Goal: Task Accomplishment & Management: Use online tool/utility

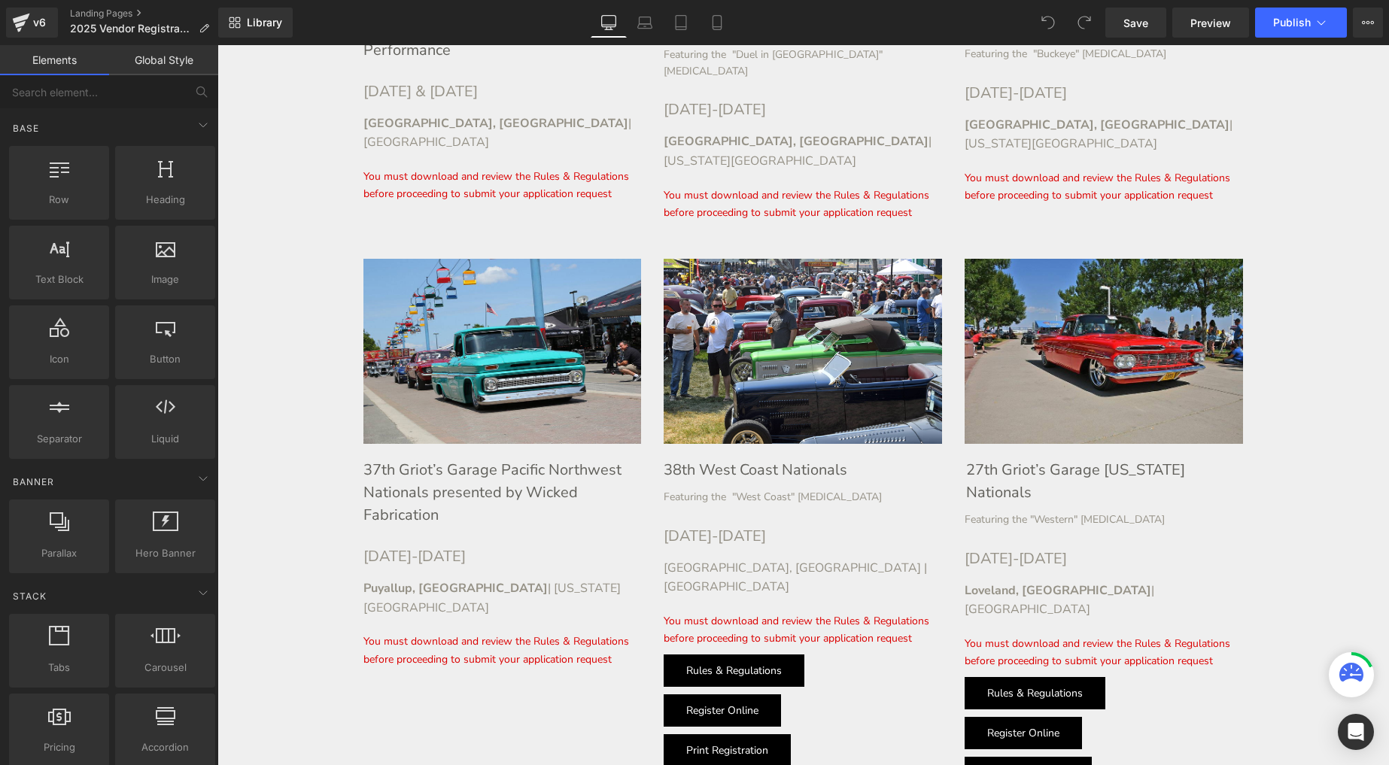
scroll to position [2042, 0]
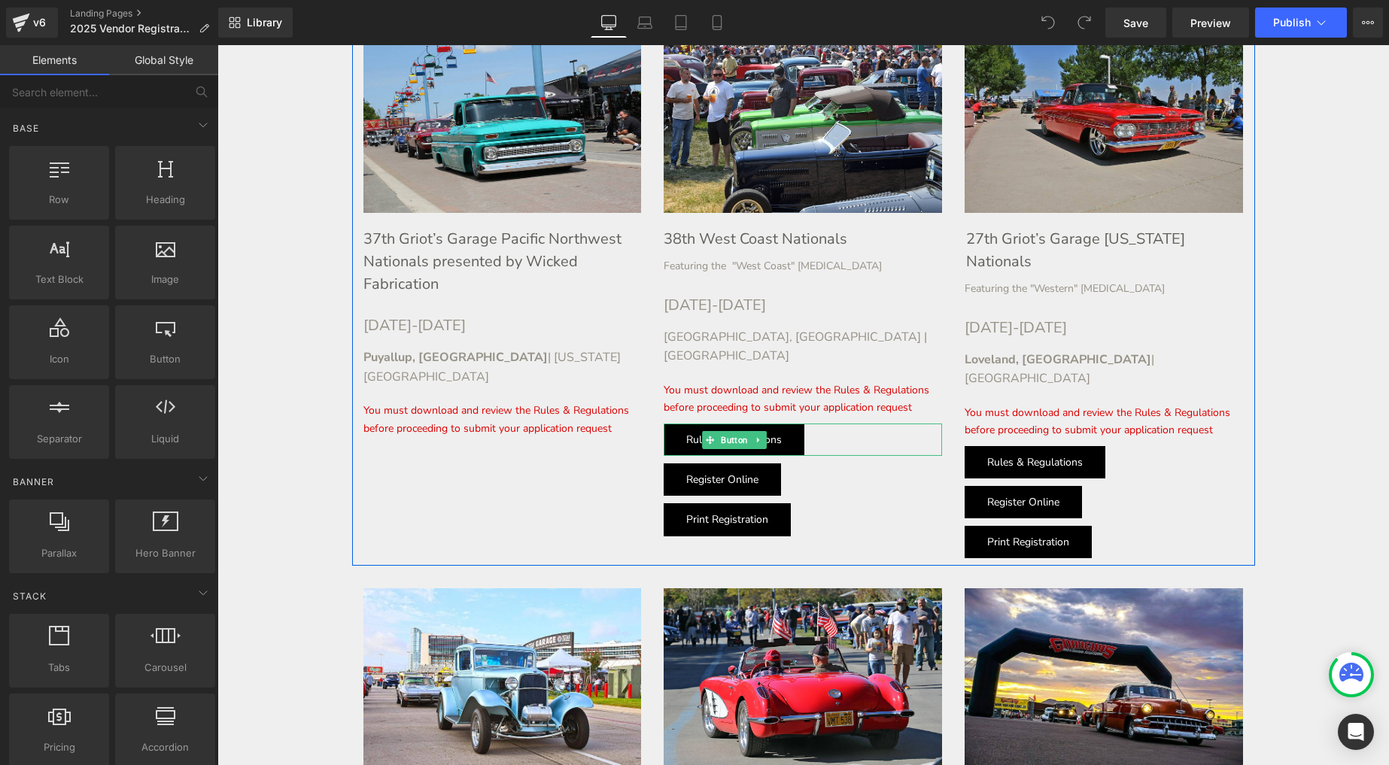
click at [798, 424] on link "Rules & Regulations" at bounding box center [734, 440] width 141 height 32
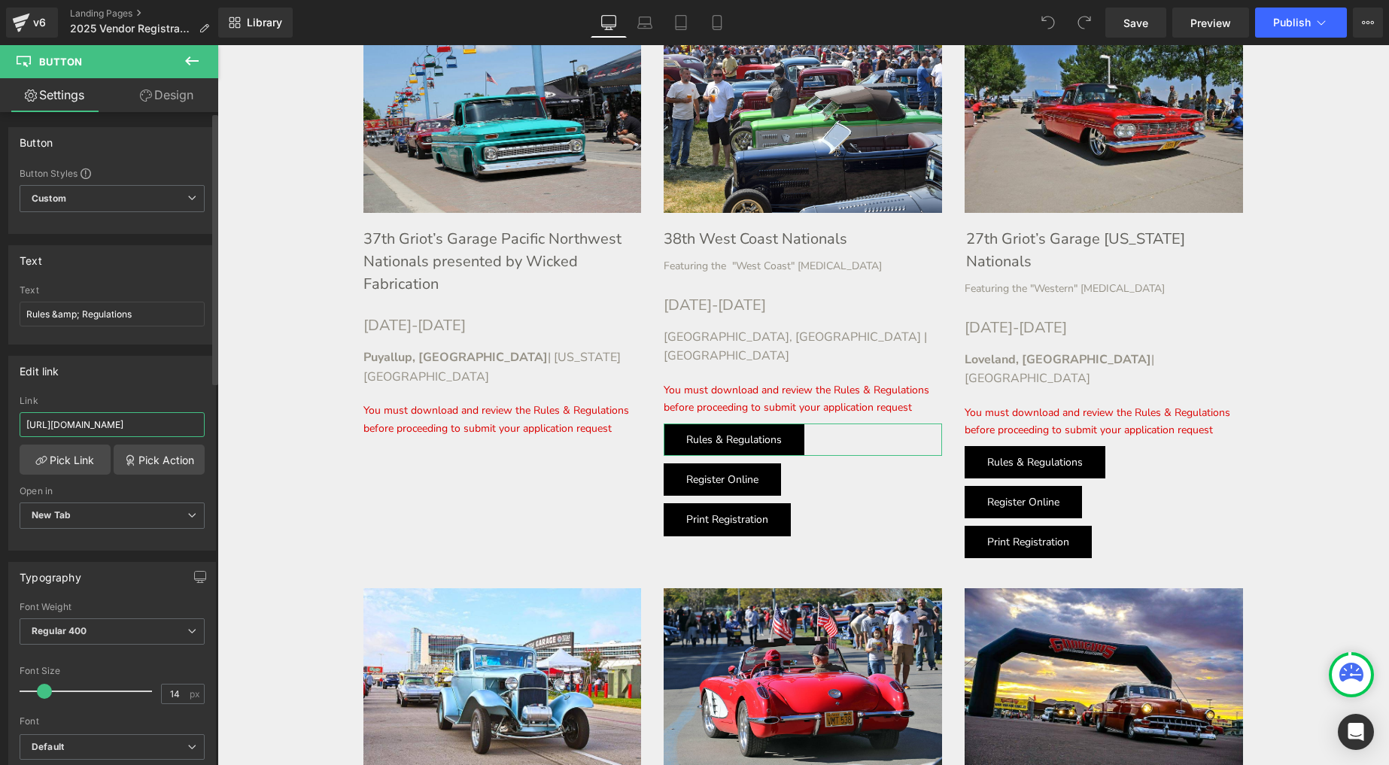
scroll to position [0, 138]
drag, startPoint x: 97, startPoint y: 430, endPoint x: 205, endPoint y: 423, distance: 107.8
click at [205, 423] on div "[URL][DOMAIN_NAME] Link [URL][DOMAIN_NAME] Pick Link Pick Action Current Tab Ne…" at bounding box center [112, 473] width 206 height 154
click at [113, 423] on input "[URL][DOMAIN_NAME]" at bounding box center [112, 424] width 185 height 25
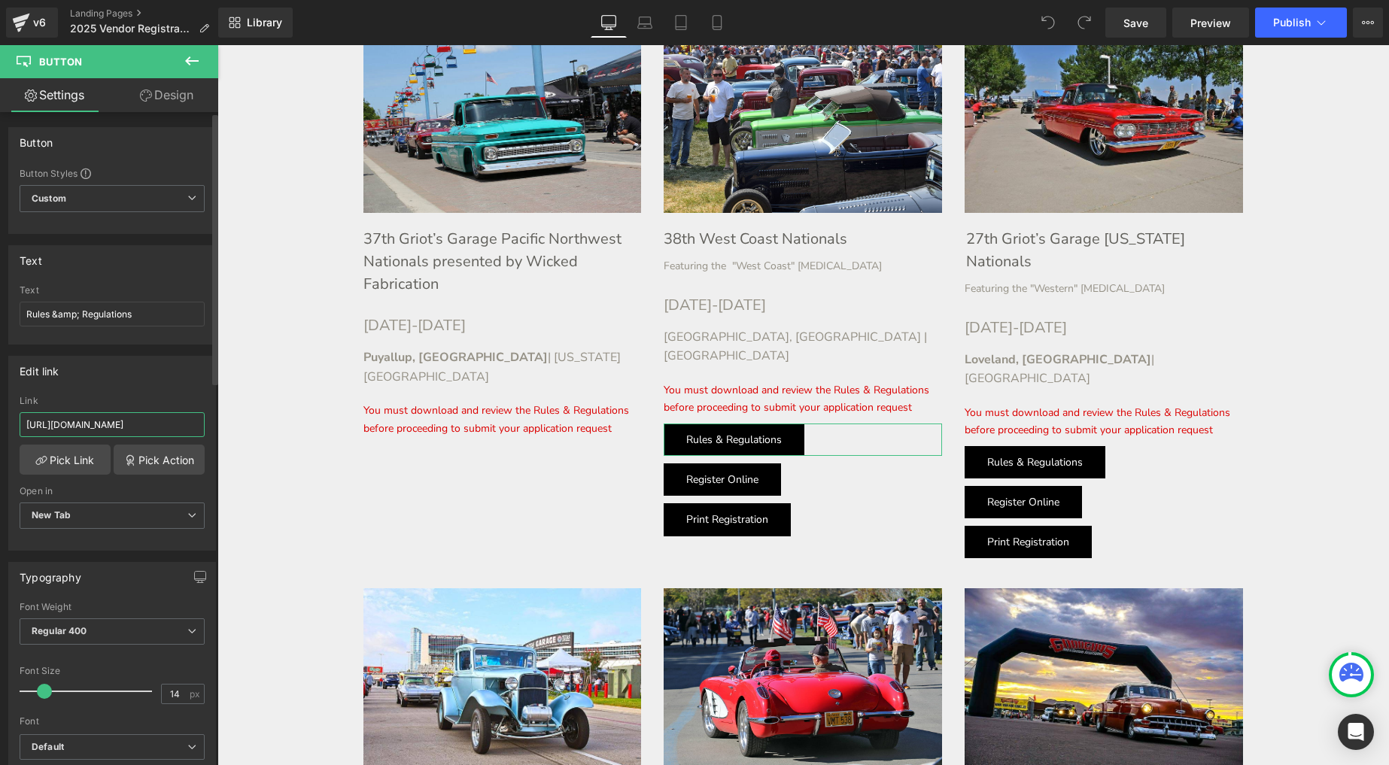
click at [113, 423] on input "[URL][DOMAIN_NAME]" at bounding box center [112, 424] width 185 height 25
drag, startPoint x: 142, startPoint y: 428, endPoint x: 162, endPoint y: 421, distance: 20.7
click at [142, 428] on input "[URL][DOMAIN_NAME]" at bounding box center [112, 424] width 185 height 25
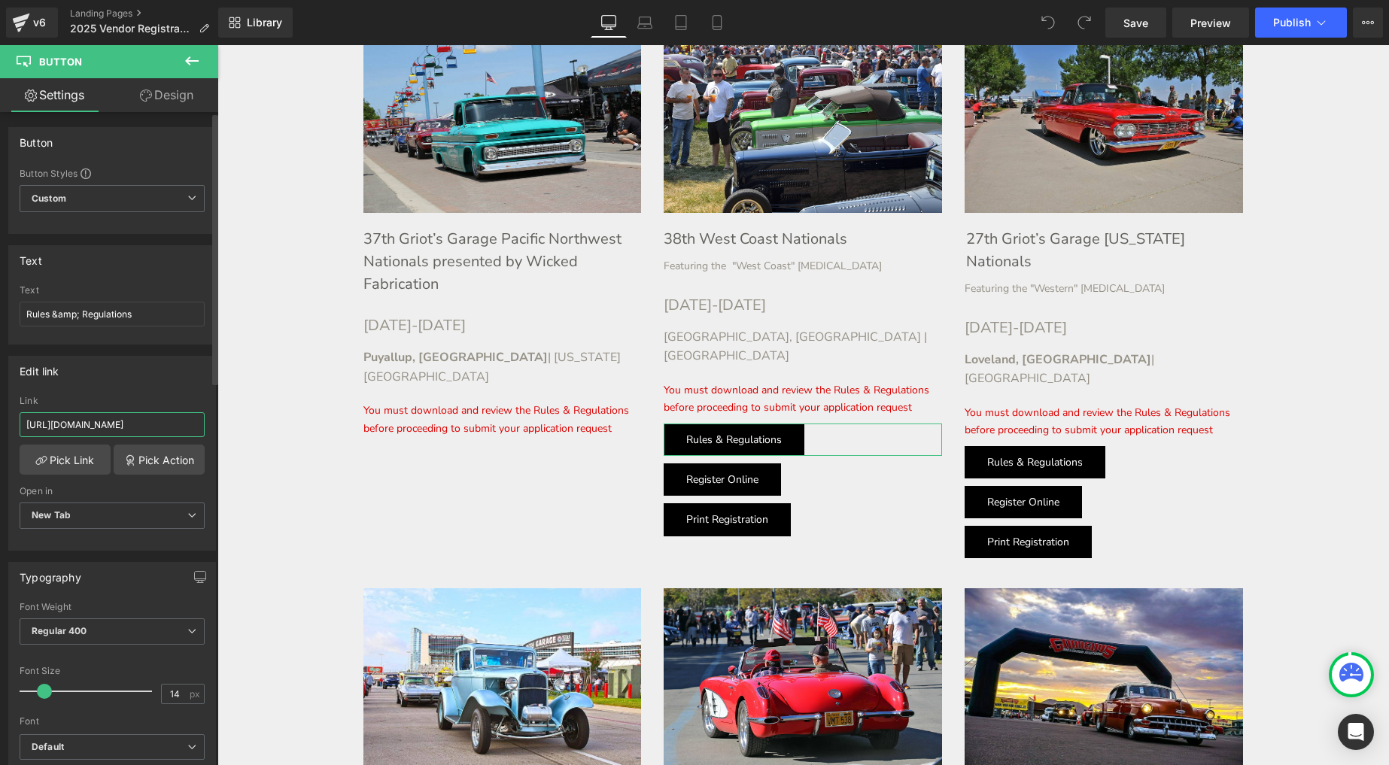
click at [190, 424] on input "[URL][DOMAIN_NAME]" at bounding box center [112, 424] width 185 height 25
drag, startPoint x: 154, startPoint y: 426, endPoint x: 119, endPoint y: 426, distance: 34.6
click at [154, 426] on input "[URL][DOMAIN_NAME]" at bounding box center [112, 424] width 185 height 25
drag, startPoint x: 325, startPoint y: 471, endPoint x: 241, endPoint y: 429, distance: 94.2
paste input "-a"
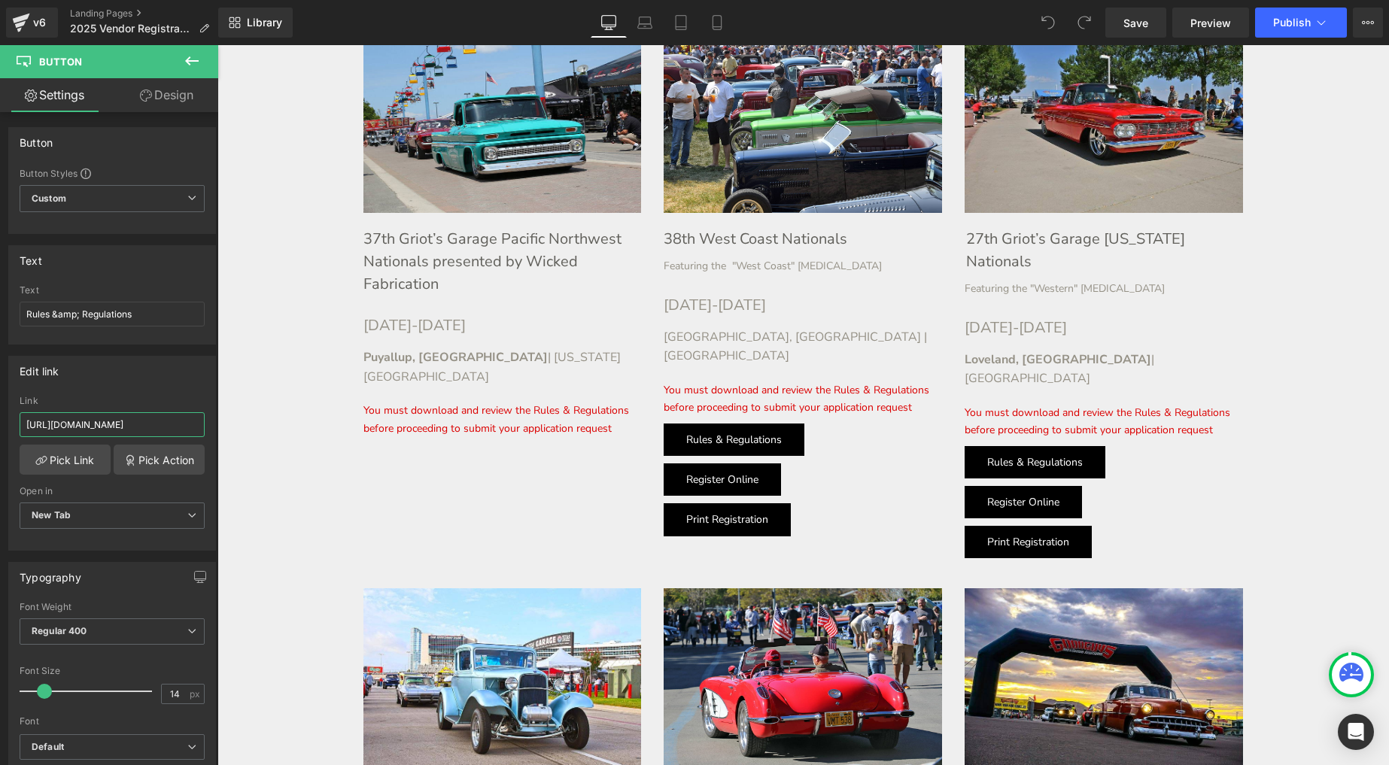
scroll to position [0, 148]
click at [123, 424] on input "[URL][DOMAIN_NAME]" at bounding box center [112, 424] width 185 height 25
type input "[URL][DOMAIN_NAME]"
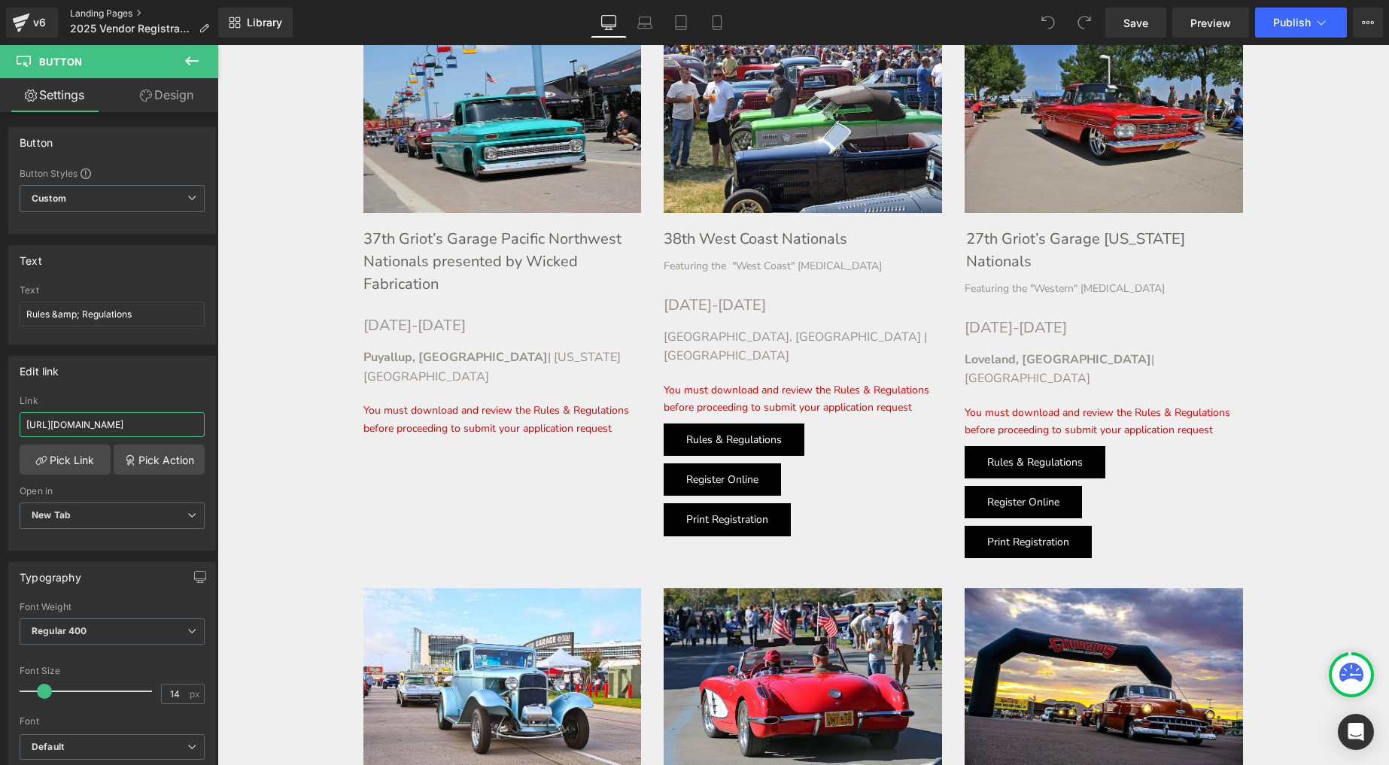
scroll to position [0, 0]
click at [140, 425] on input "[URL][DOMAIN_NAME]" at bounding box center [112, 424] width 185 height 25
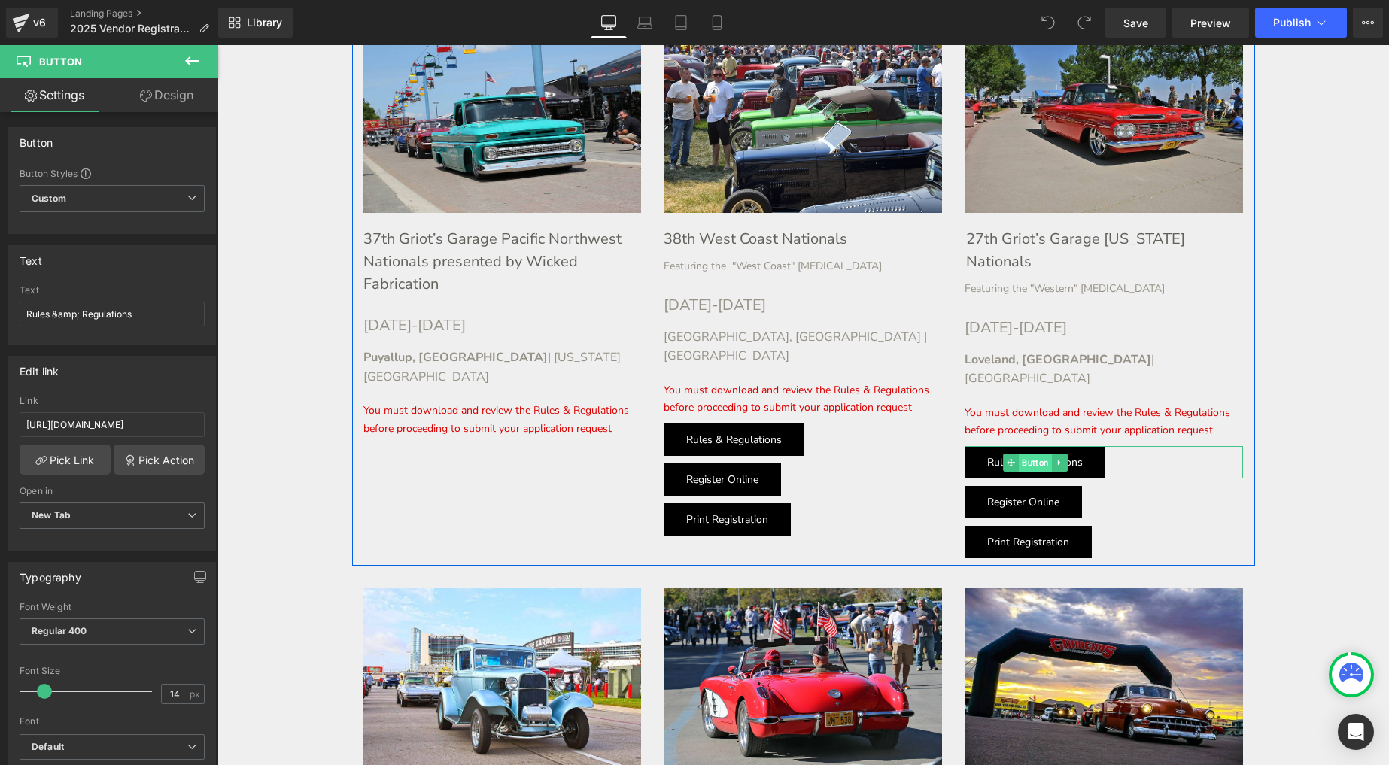
click at [1035, 454] on span "Button" at bounding box center [1035, 463] width 33 height 18
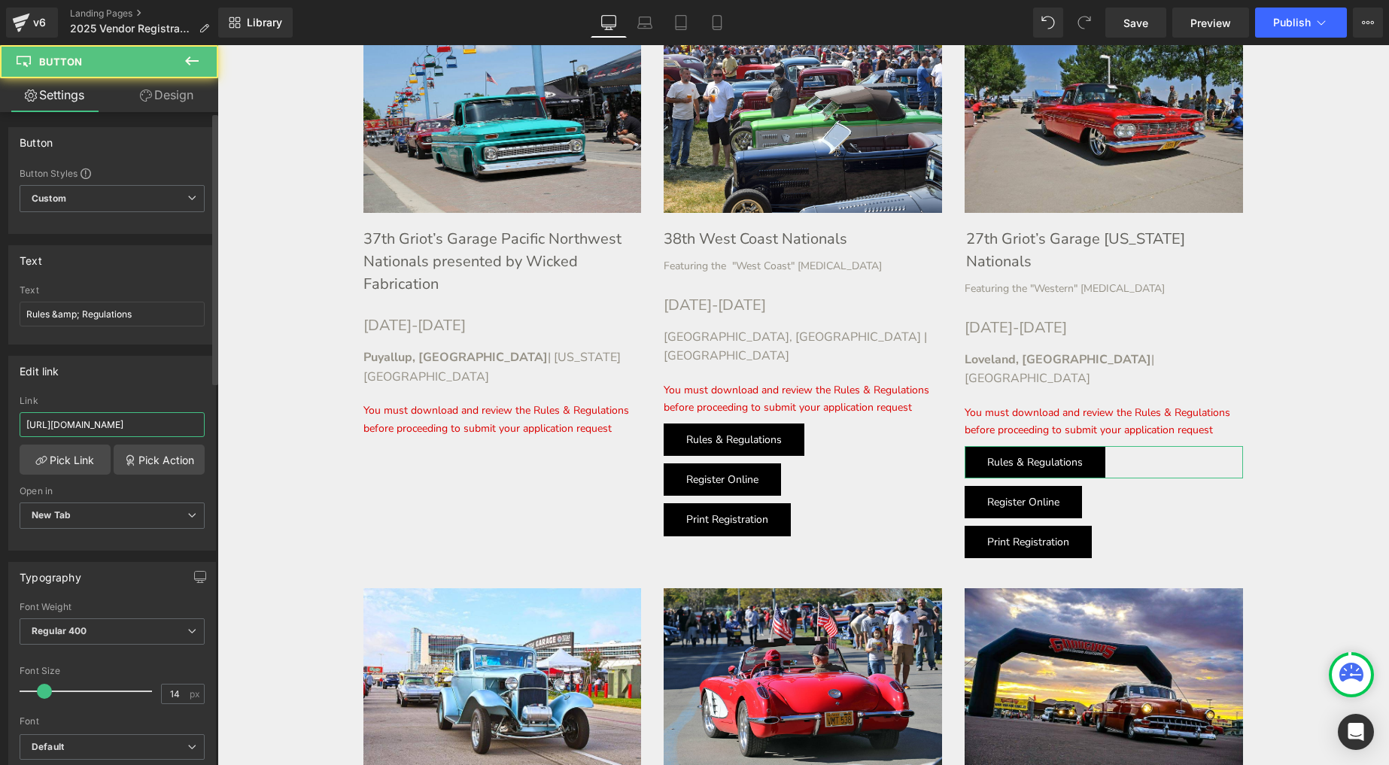
click at [136, 419] on input "[URL][DOMAIN_NAME]" at bounding box center [112, 424] width 185 height 25
paste input "-a"
type input "[URL][DOMAIN_NAME]"
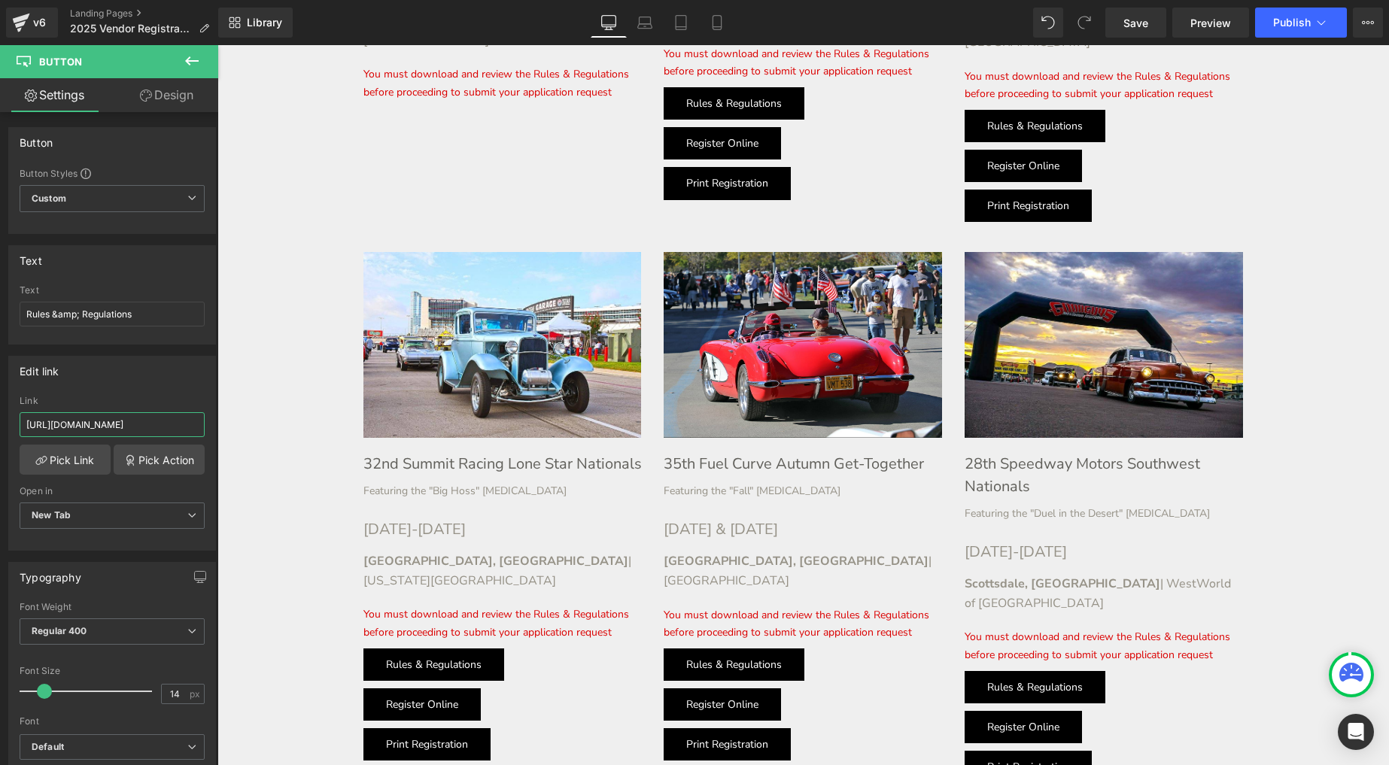
scroll to position [2395, 0]
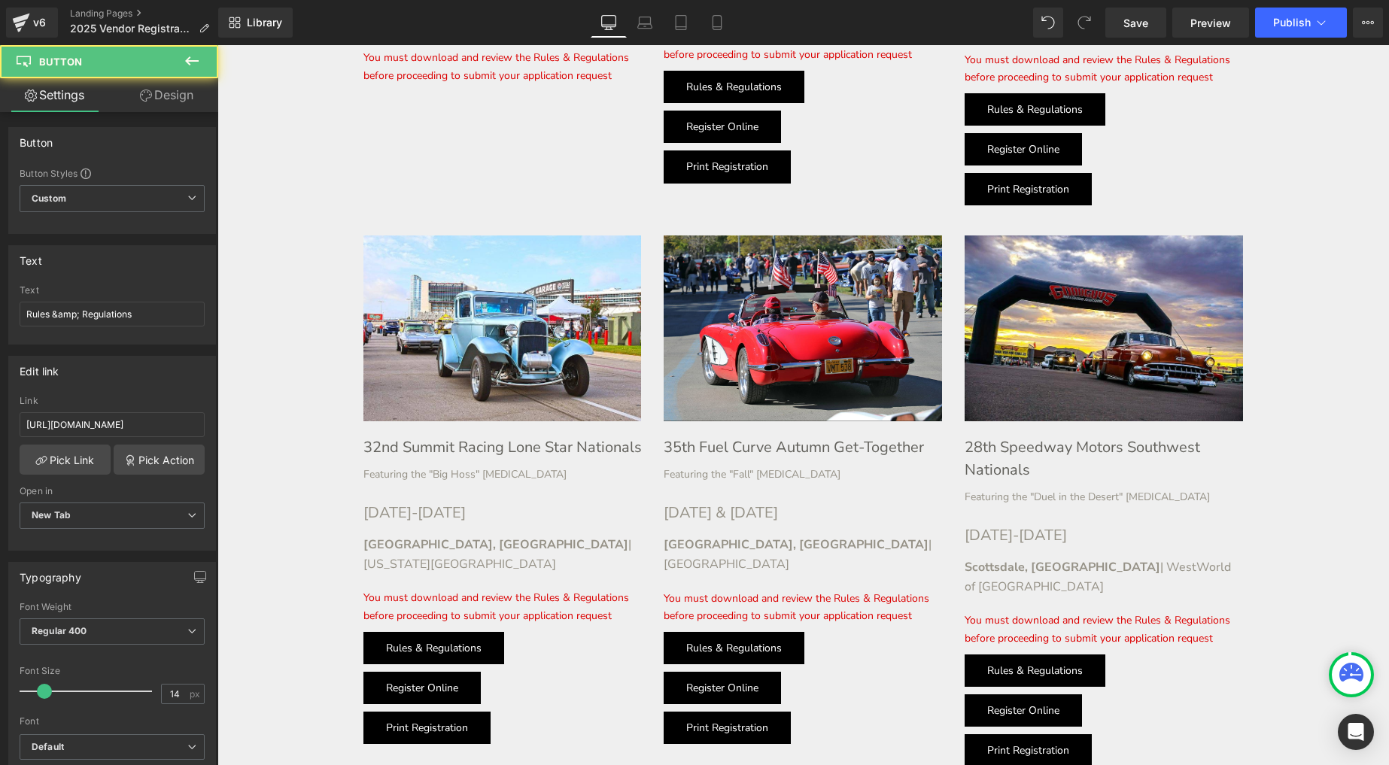
click at [434, 632] on div "Rules & Regulations Button" at bounding box center [502, 648] width 278 height 32
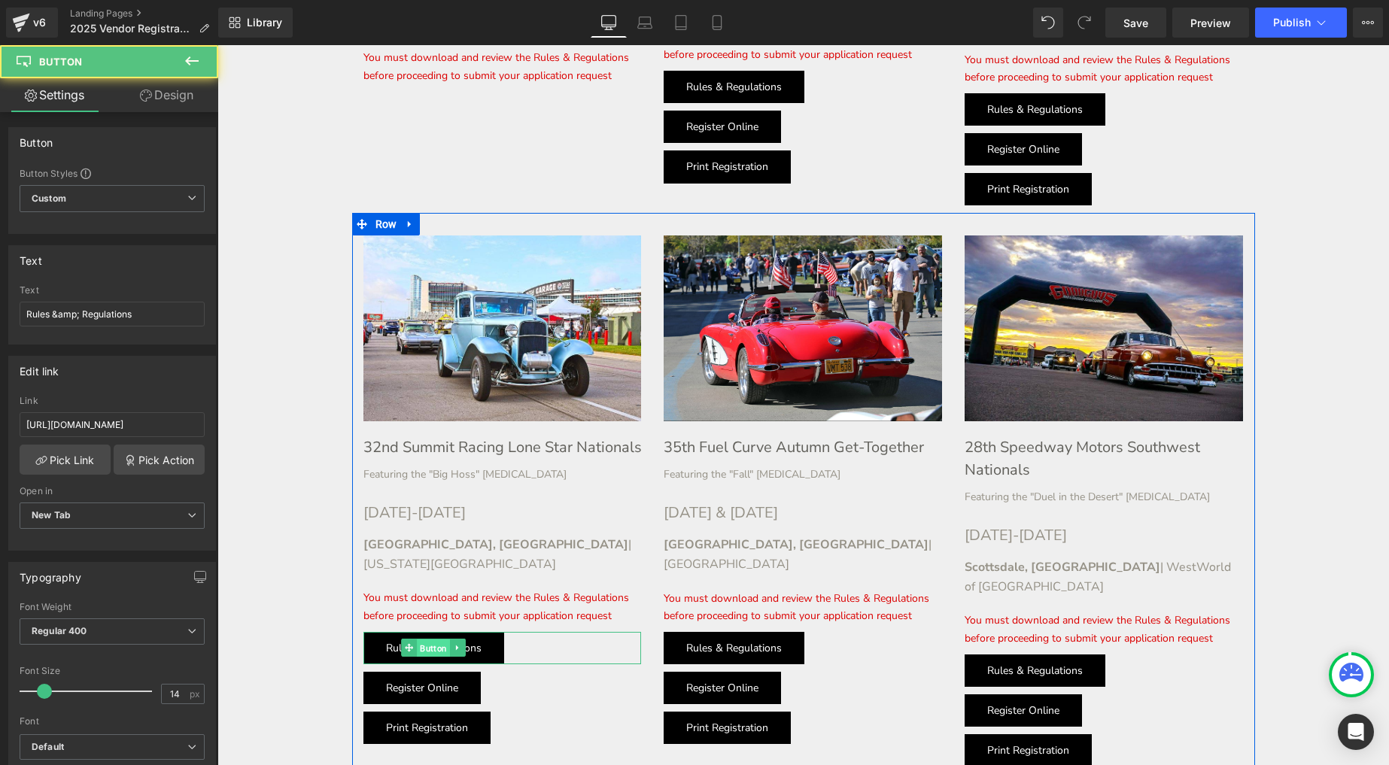
click at [434, 640] on span "Button" at bounding box center [433, 649] width 33 height 18
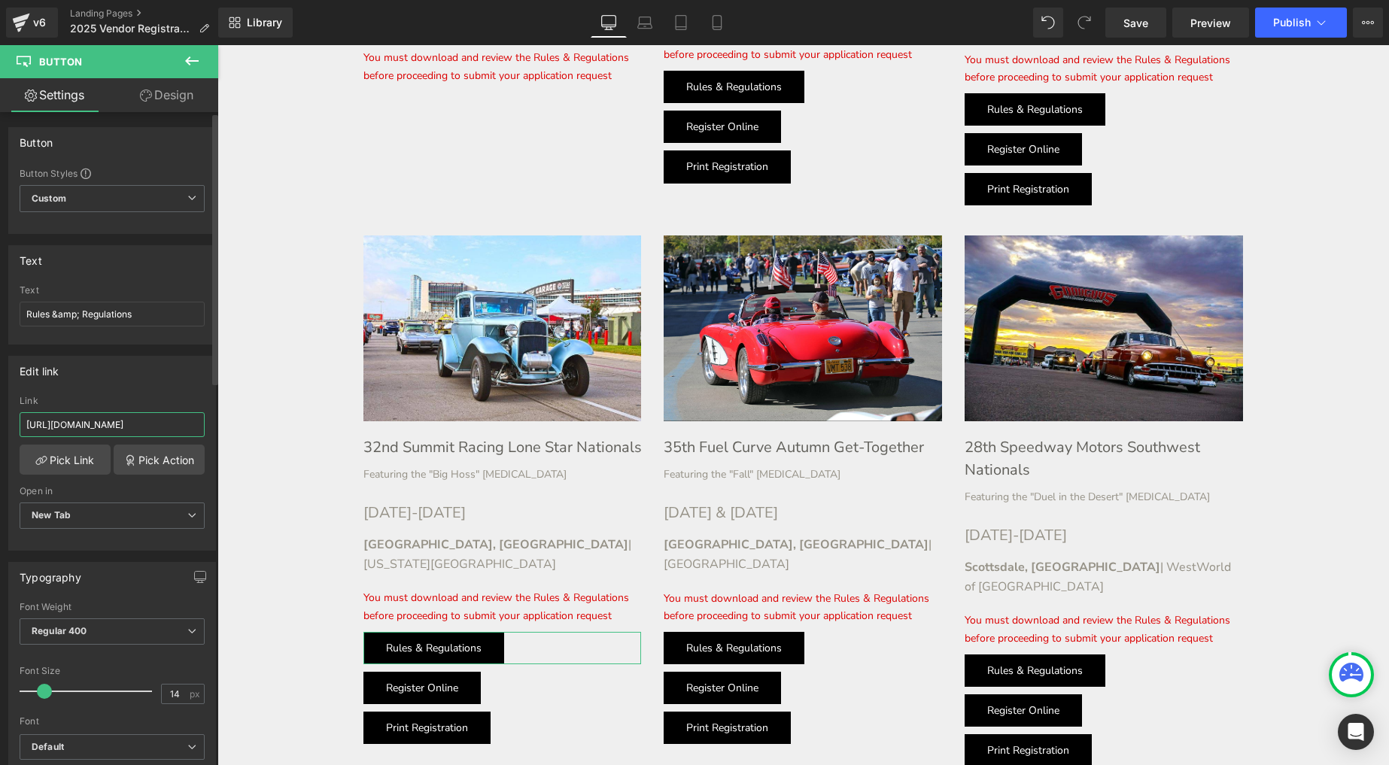
click at [122, 424] on input "[URL][DOMAIN_NAME]" at bounding box center [112, 424] width 185 height 25
type input "[URL][DOMAIN_NAME]"
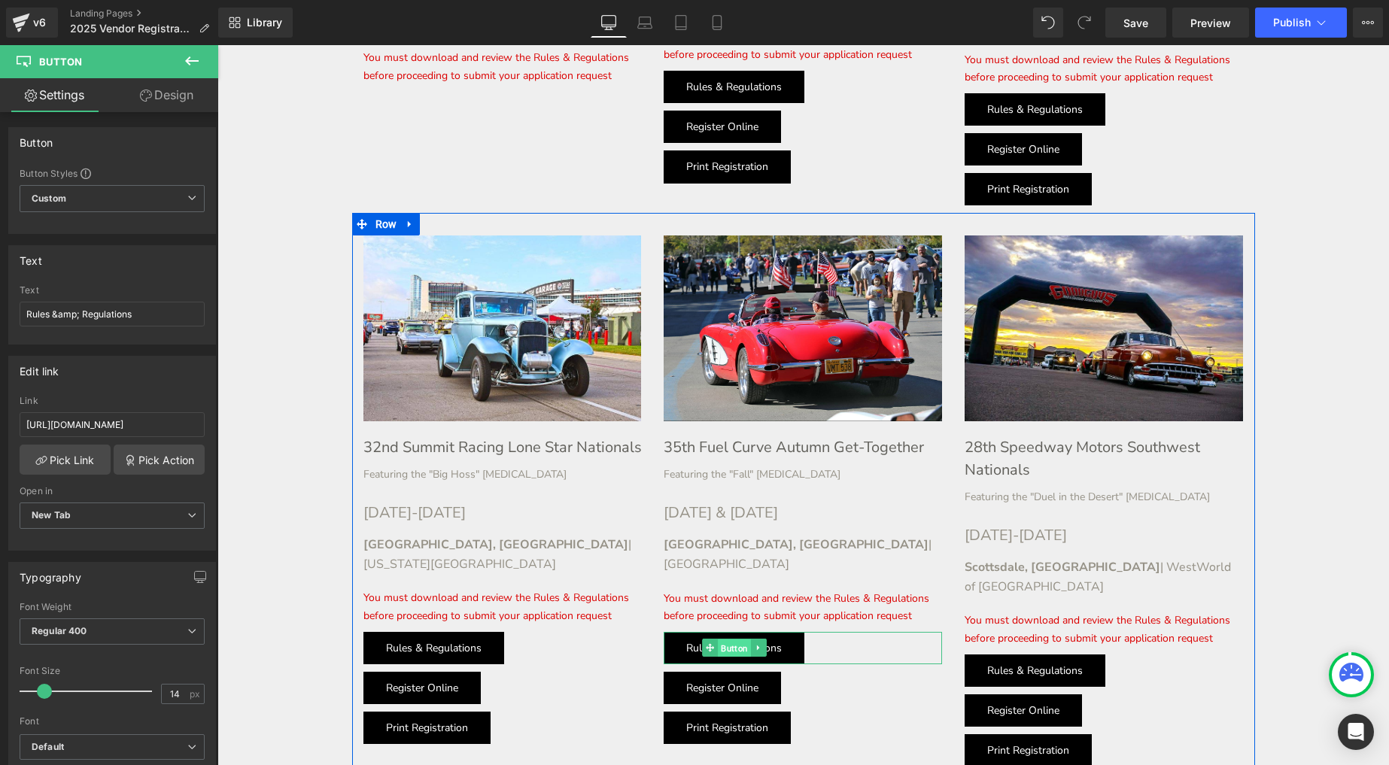
click at [721, 640] on span "Button" at bounding box center [734, 649] width 33 height 18
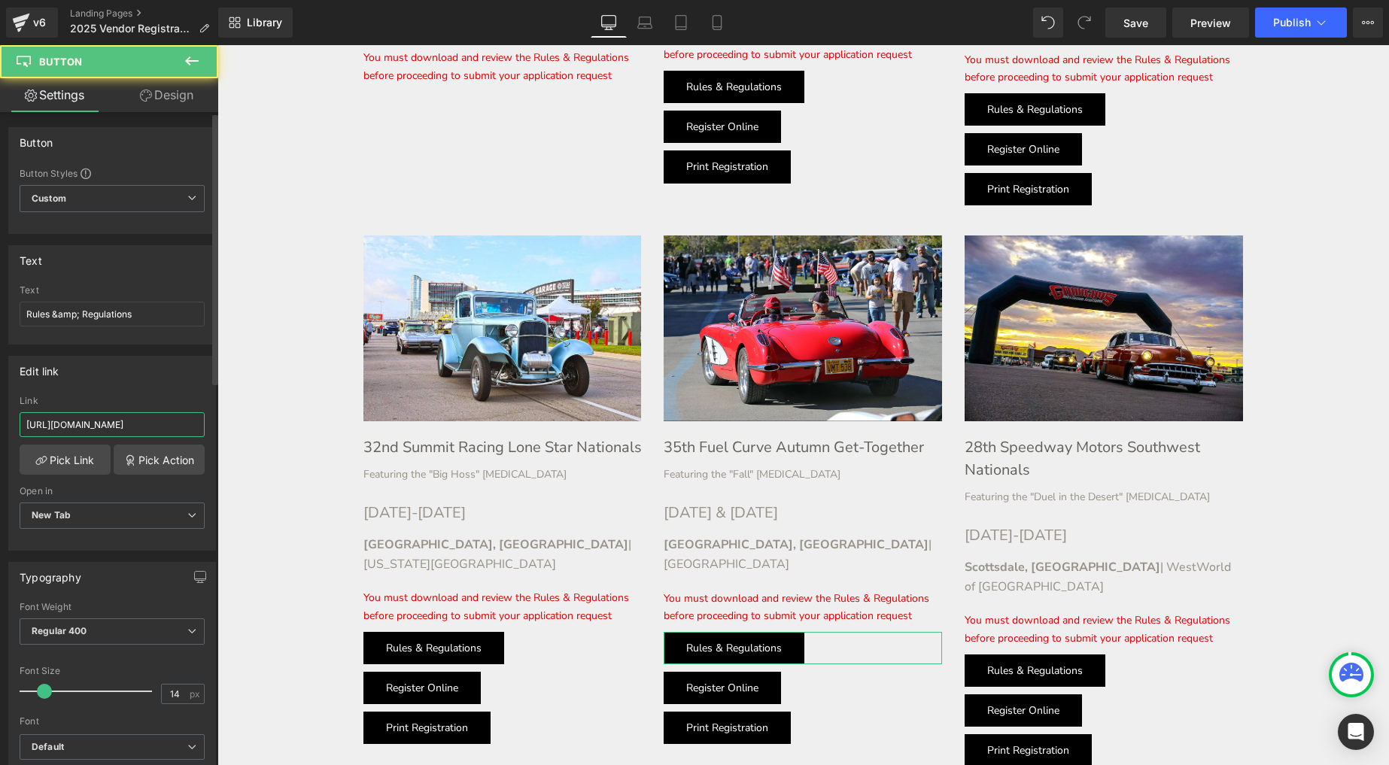
click at [115, 419] on input "[URL][DOMAIN_NAME]" at bounding box center [112, 424] width 185 height 25
paste input "-a"
type input "[URL][DOMAIN_NAME]"
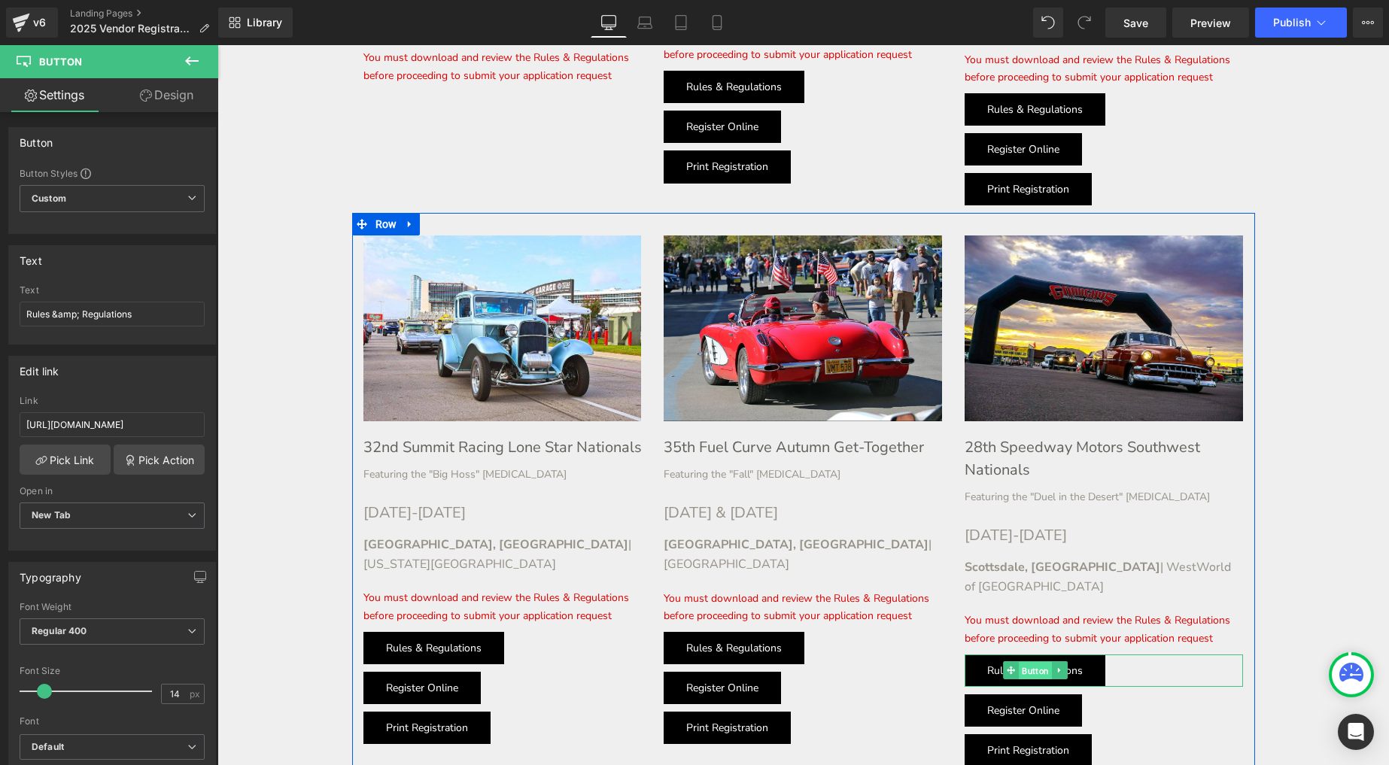
click at [1036, 662] on span "Button" at bounding box center [1035, 671] width 33 height 18
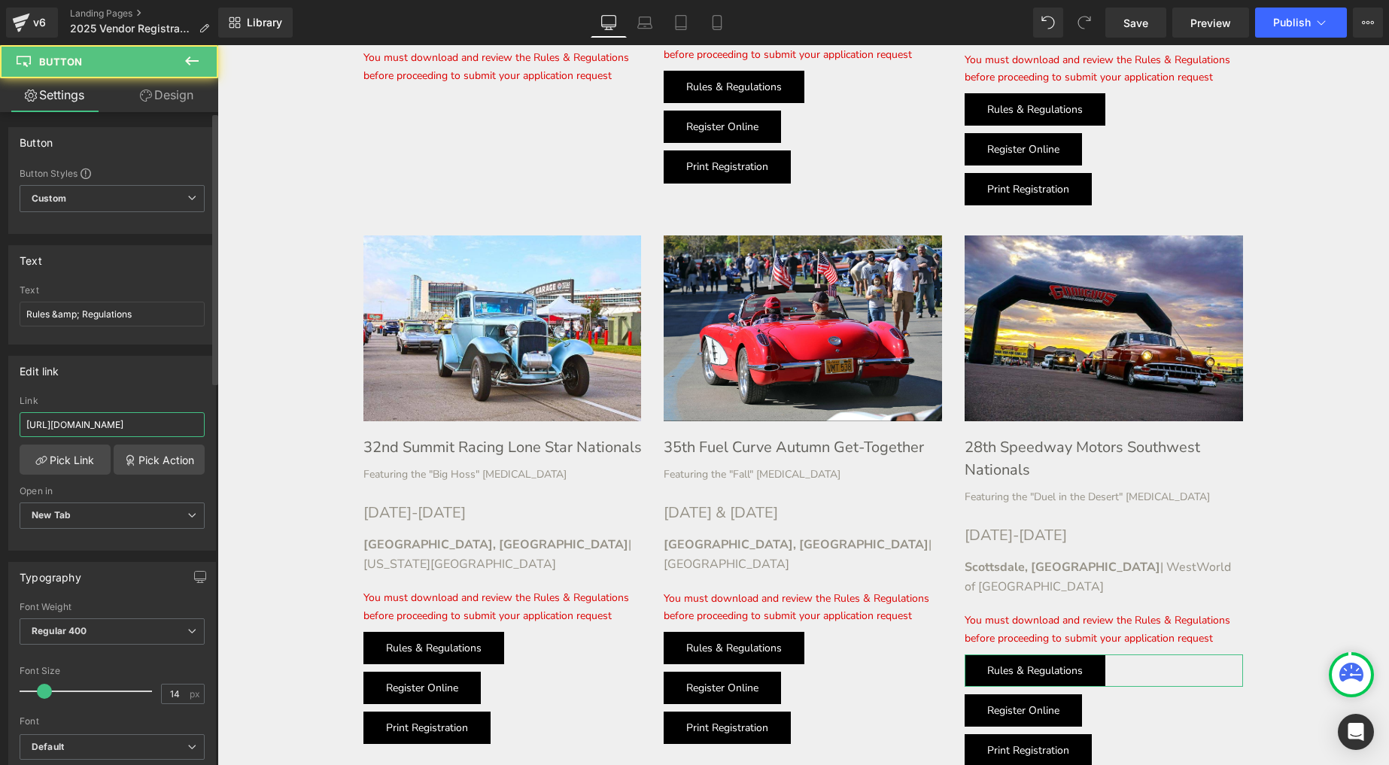
click at [146, 422] on input "[URL][DOMAIN_NAME]" at bounding box center [112, 424] width 185 height 25
drag, startPoint x: 146, startPoint y: 422, endPoint x: 134, endPoint y: 422, distance: 12.0
click at [146, 422] on input "[URL][DOMAIN_NAME]" at bounding box center [112, 424] width 185 height 25
paste input "-a"
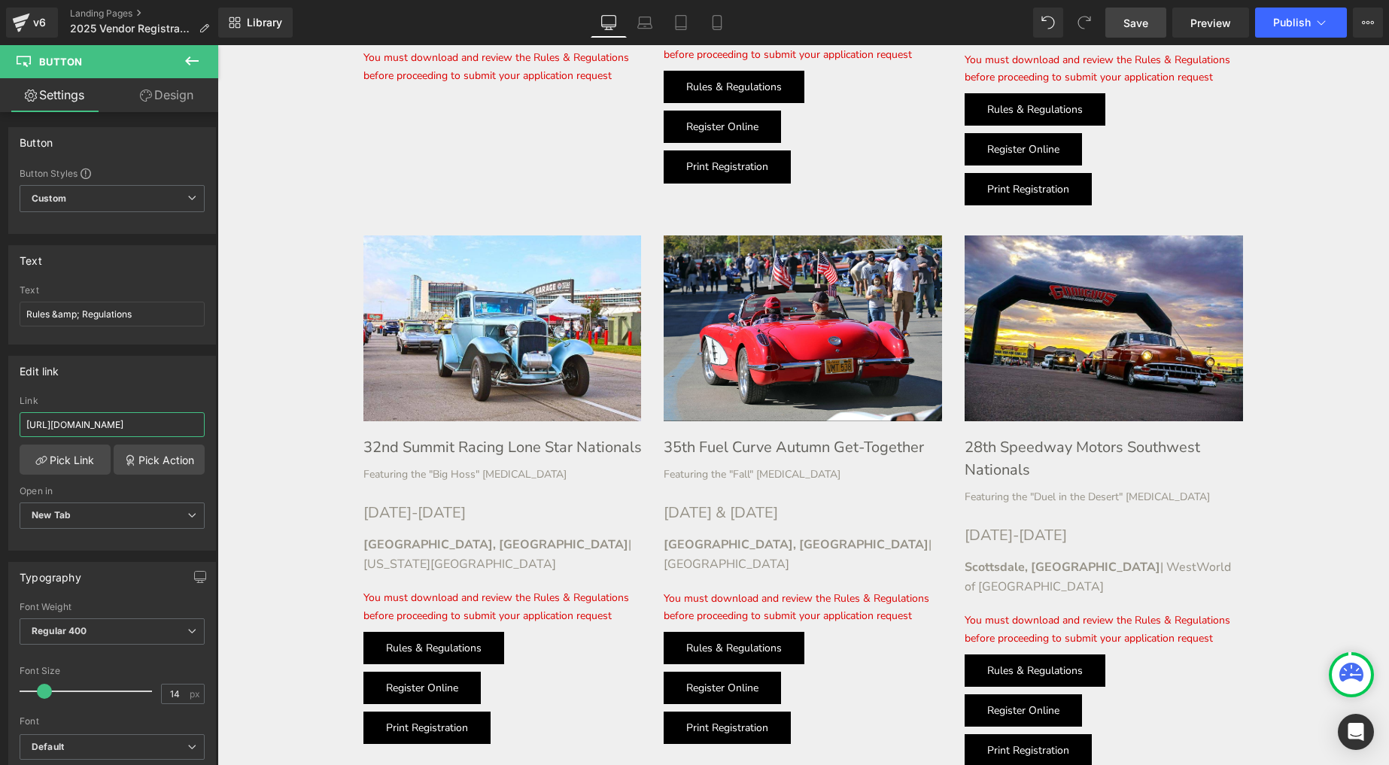
type input "[URL][DOMAIN_NAME]"
click at [1136, 26] on span "Save" at bounding box center [1136, 23] width 25 height 16
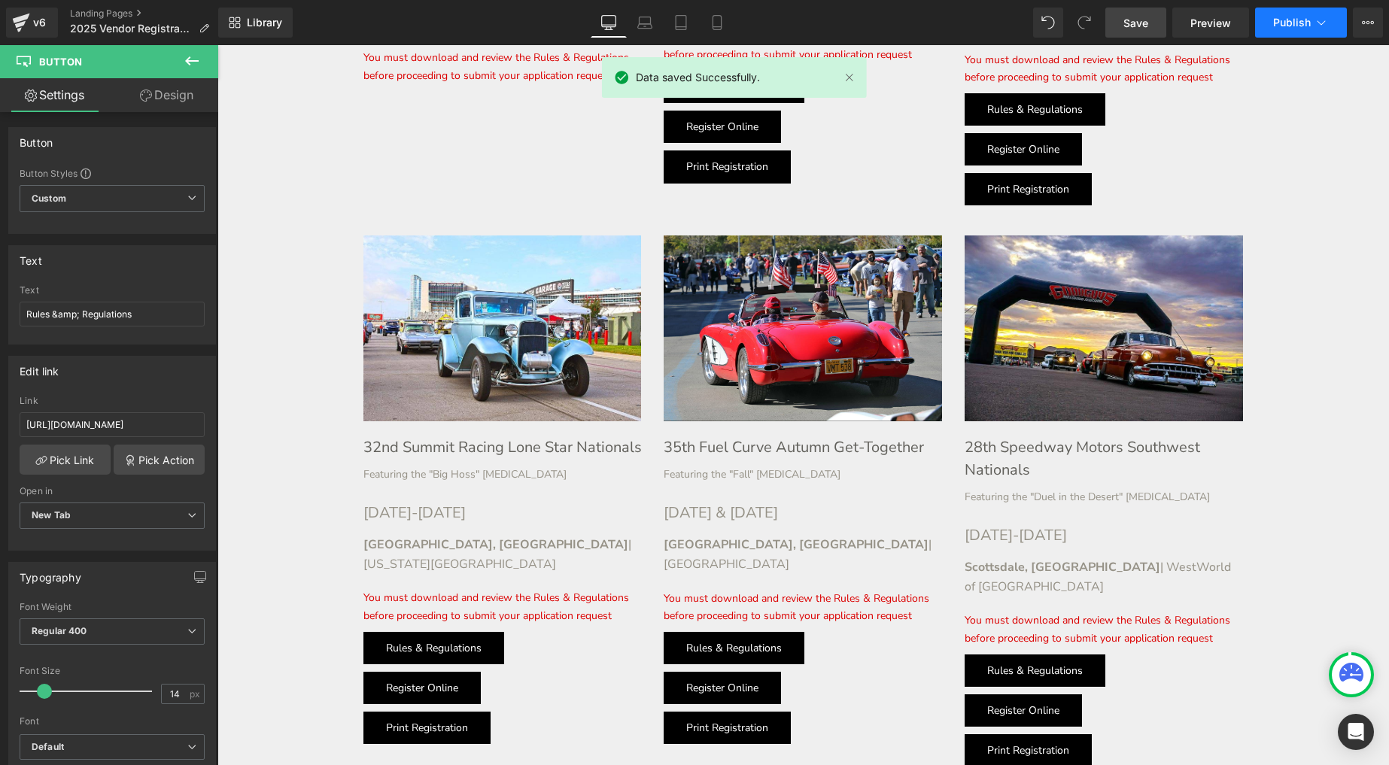
click at [1293, 30] on button "Publish" at bounding box center [1301, 23] width 92 height 30
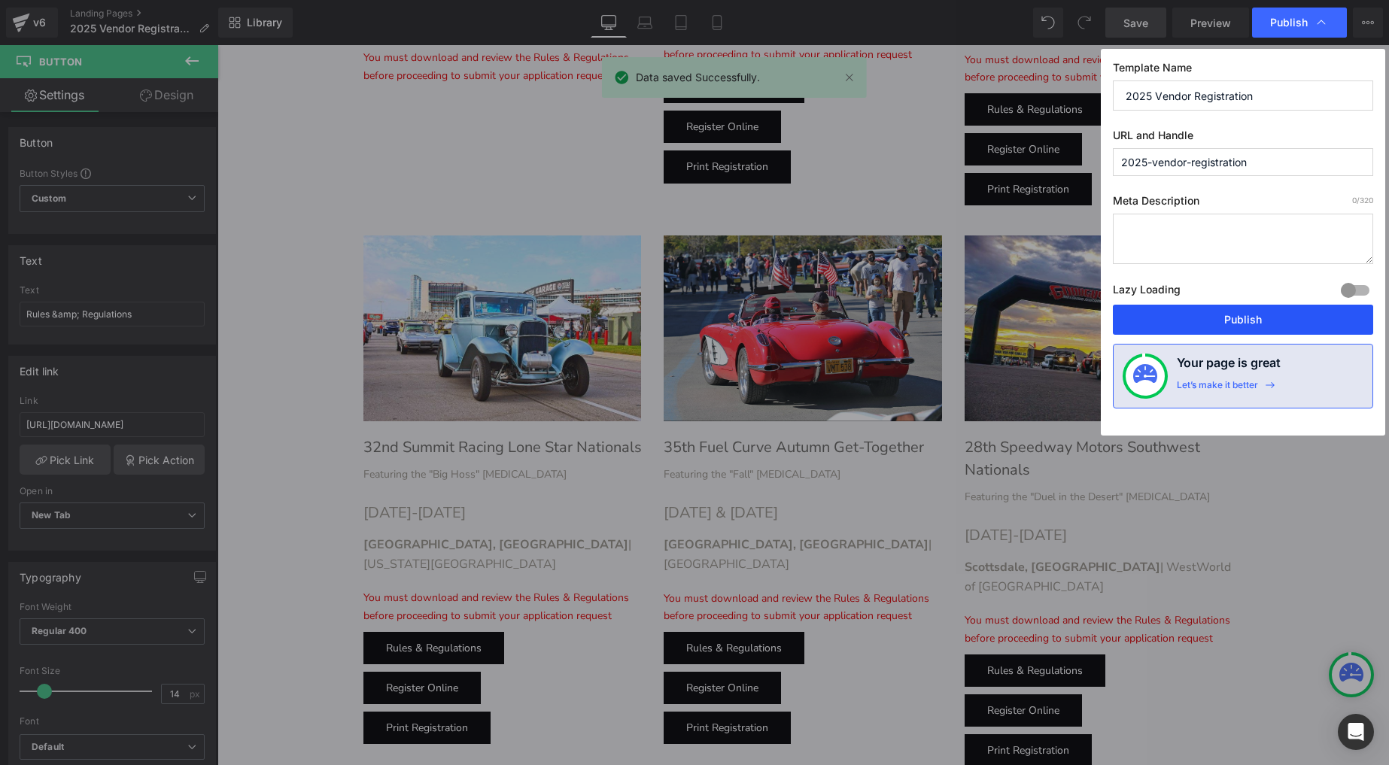
drag, startPoint x: 1264, startPoint y: 322, endPoint x: 1049, endPoint y: 272, distance: 221.1
click at [1264, 322] on button "Publish" at bounding box center [1243, 320] width 260 height 30
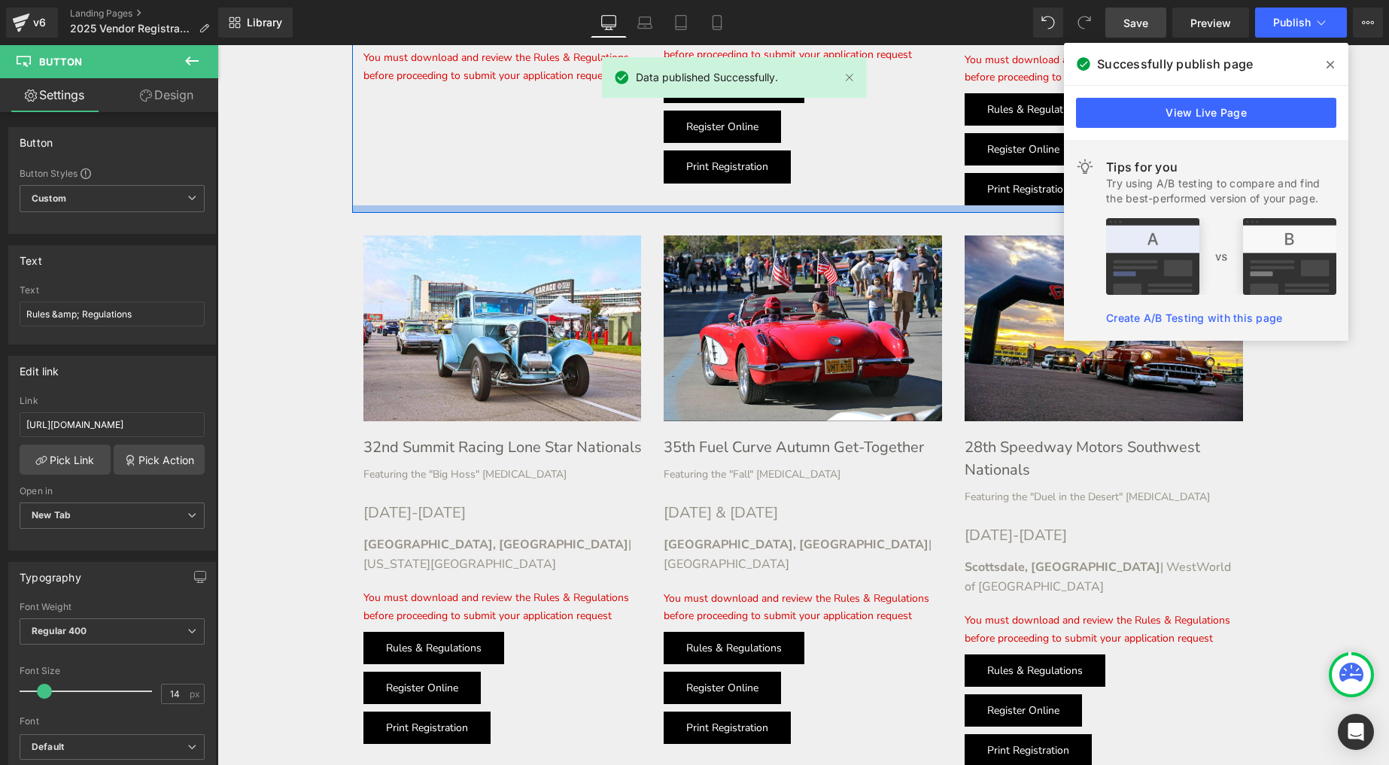
drag, startPoint x: 434, startPoint y: 77, endPoint x: 275, endPoint y: 68, distance: 159.0
click at [434, 205] on div at bounding box center [803, 209] width 903 height 8
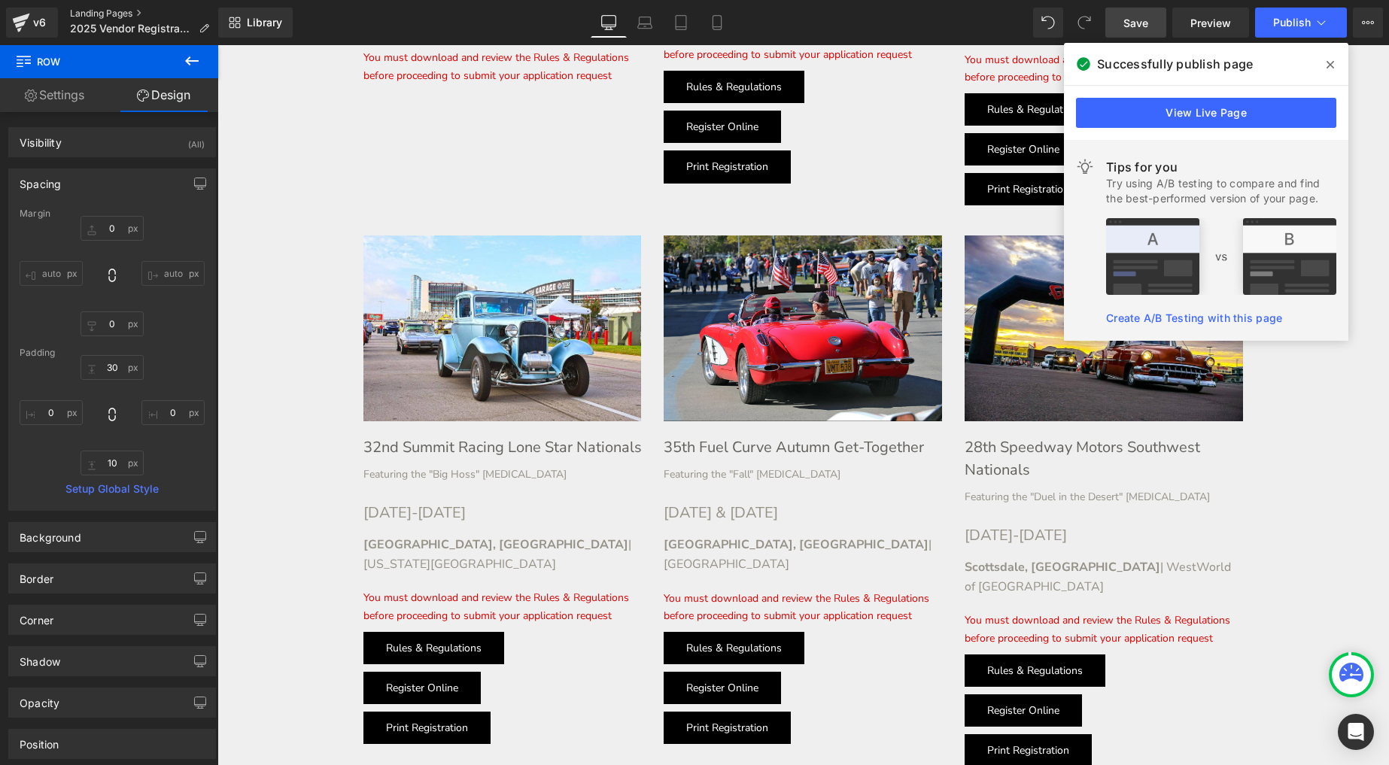
click at [99, 11] on link "Landing Pages" at bounding box center [145, 14] width 151 height 12
